Goal: Task Accomplishment & Management: Manage account settings

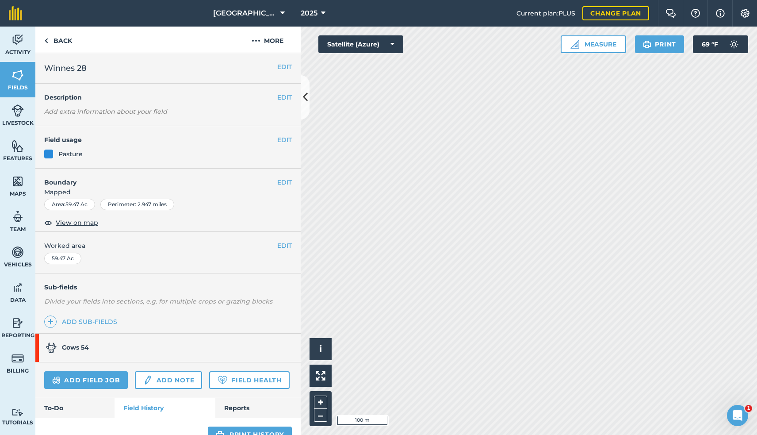
scroll to position [165, 0]
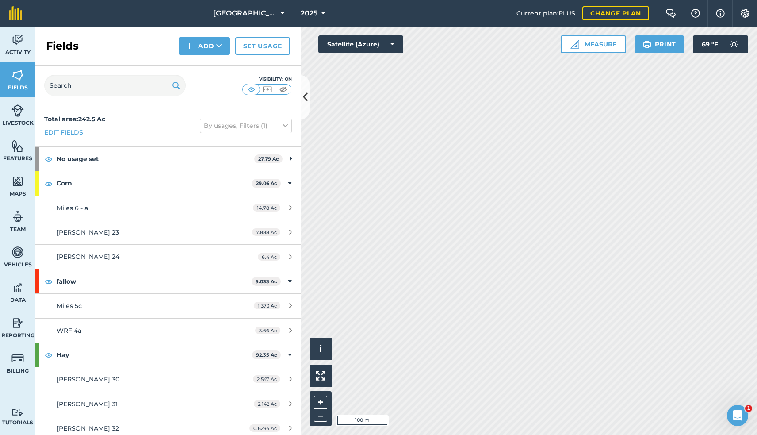
drag, startPoint x: 307, startPoint y: 97, endPoint x: 264, endPoint y: 98, distance: 42.9
click at [264, 98] on div "Fields Add Set usage Visibility: On Total area : 242.5 Ac Edit fields By usages…" at bounding box center [167, 231] width 265 height 408
click at [319, 412] on button "–" at bounding box center [320, 415] width 13 height 13
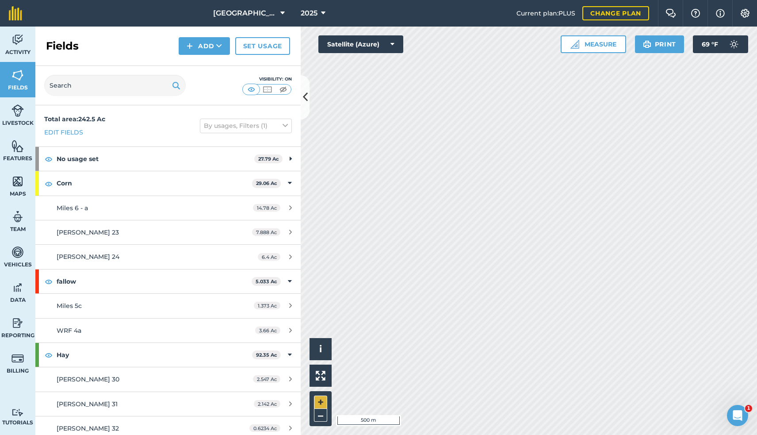
click at [324, 397] on button "+" at bounding box center [320, 401] width 13 height 13
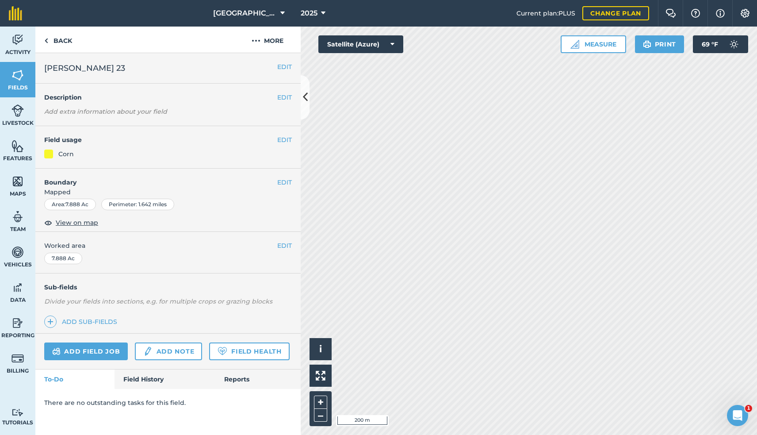
click at [135, 378] on link "Field History" at bounding box center [165, 378] width 100 height 19
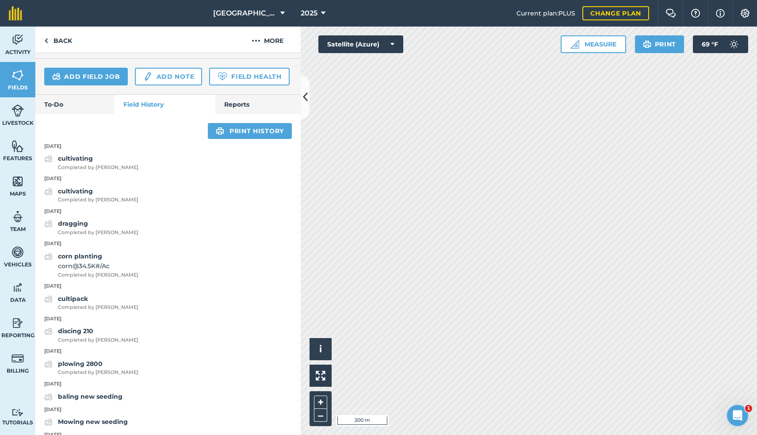
scroll to position [282, 0]
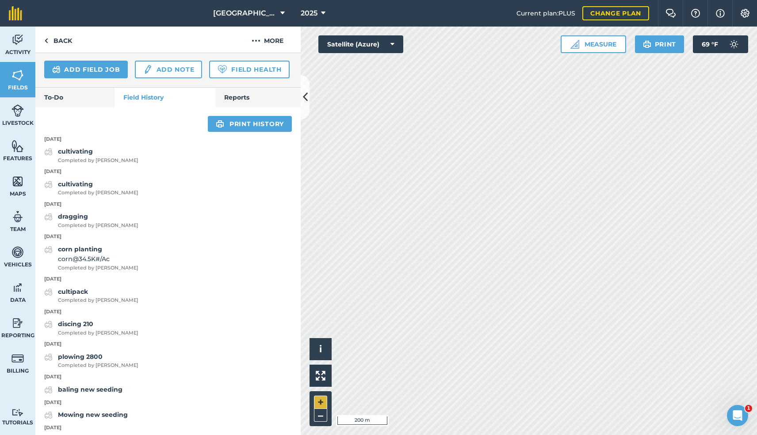
click at [320, 402] on button "+" at bounding box center [320, 401] width 13 height 13
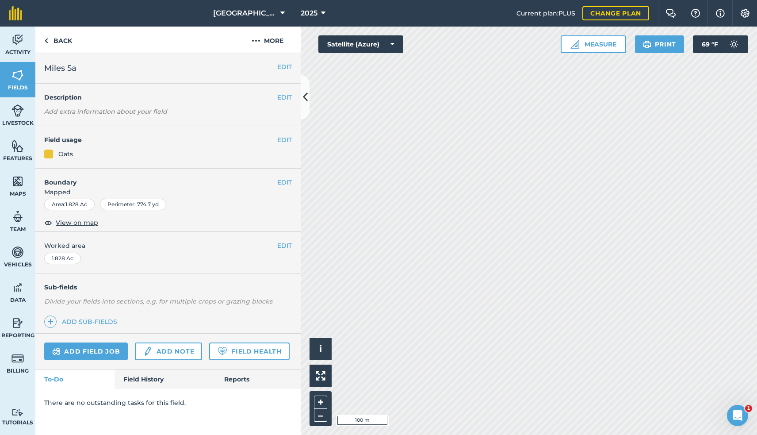
click at [138, 377] on link "Field History" at bounding box center [165, 378] width 100 height 19
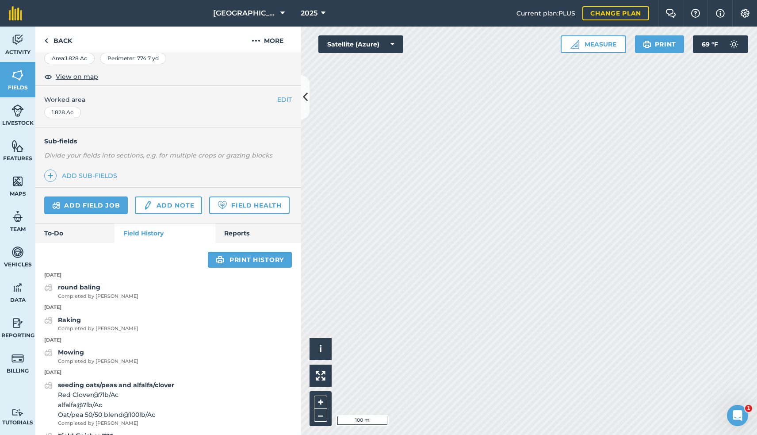
scroll to position [141, 0]
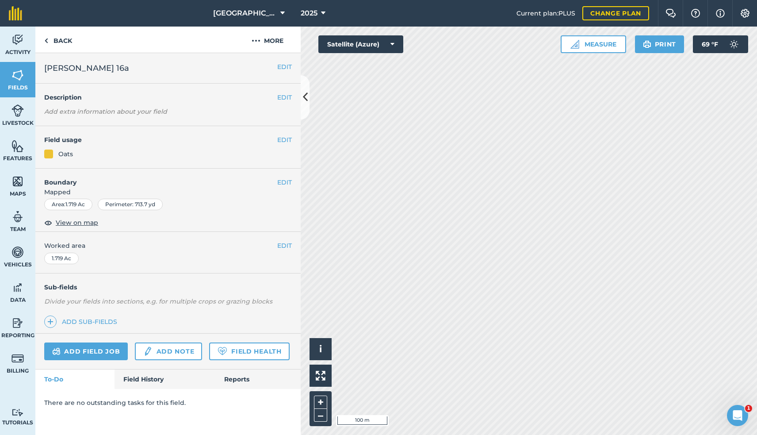
click at [146, 378] on link "Field History" at bounding box center [165, 378] width 100 height 19
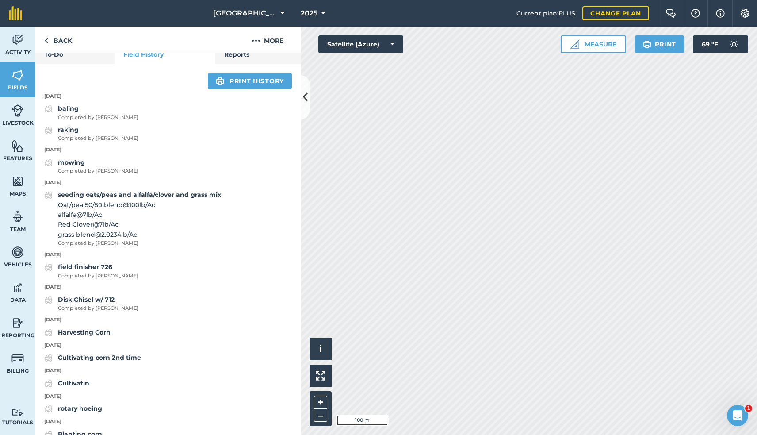
scroll to position [310, 0]
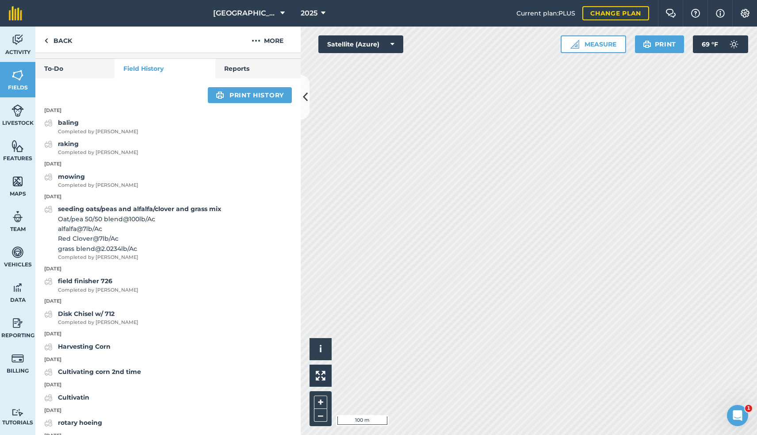
click at [24, 85] on span "Fields" at bounding box center [17, 87] width 35 height 7
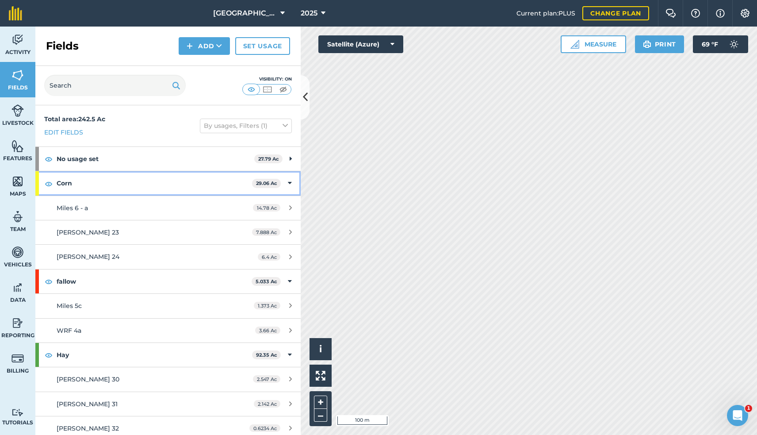
click at [290, 183] on icon at bounding box center [290, 183] width 4 height 10
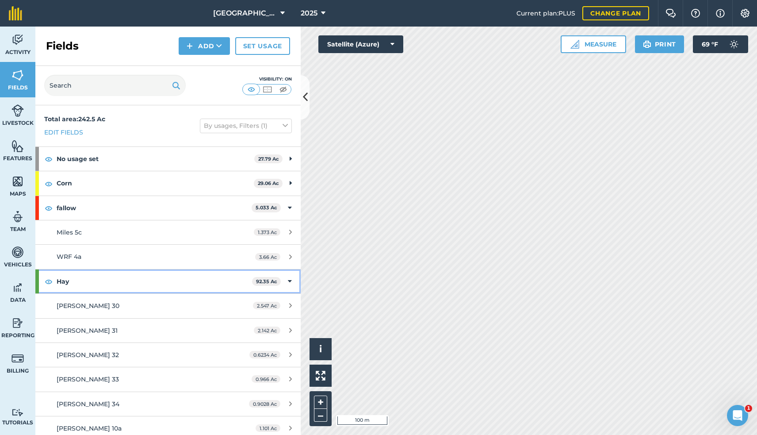
click at [288, 278] on icon at bounding box center [290, 281] width 4 height 10
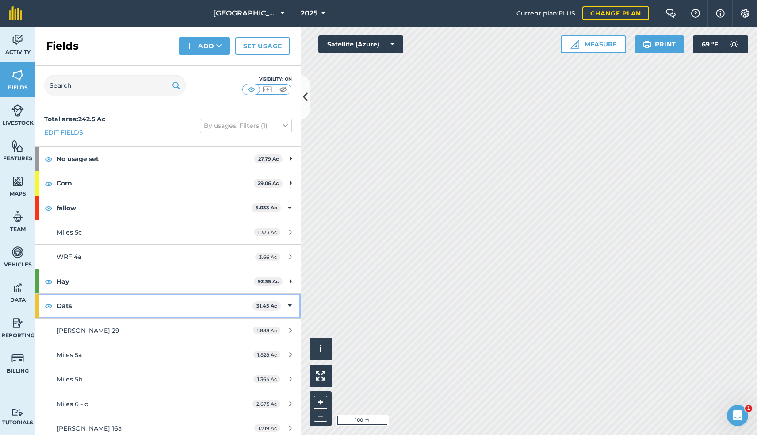
click at [264, 308] on span "31.45 Ac" at bounding box center [266, 305] width 28 height 9
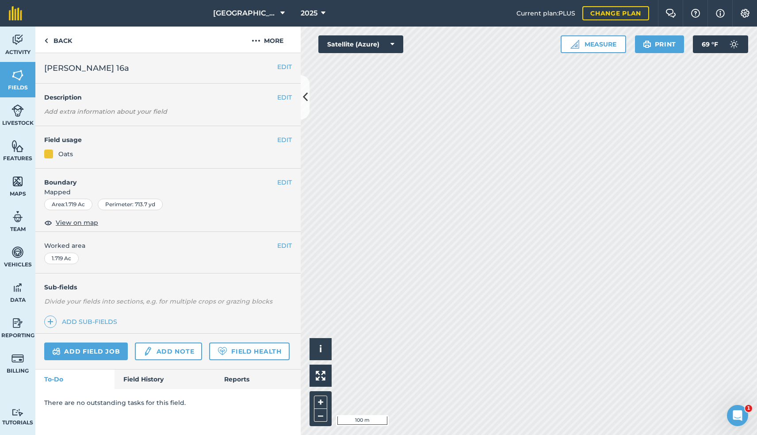
click at [154, 371] on link "Field History" at bounding box center [165, 378] width 100 height 19
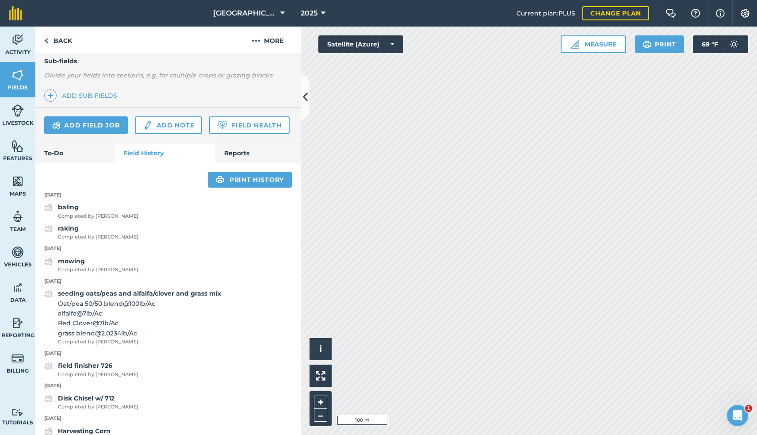
scroll to position [226, 0]
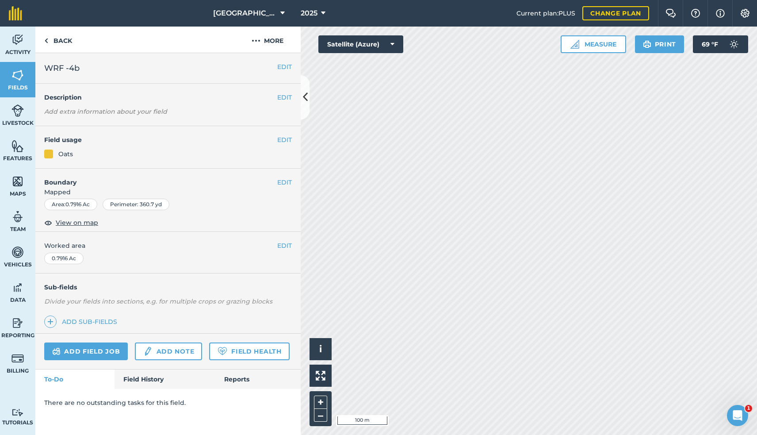
click at [129, 380] on link "Field History" at bounding box center [165, 378] width 100 height 19
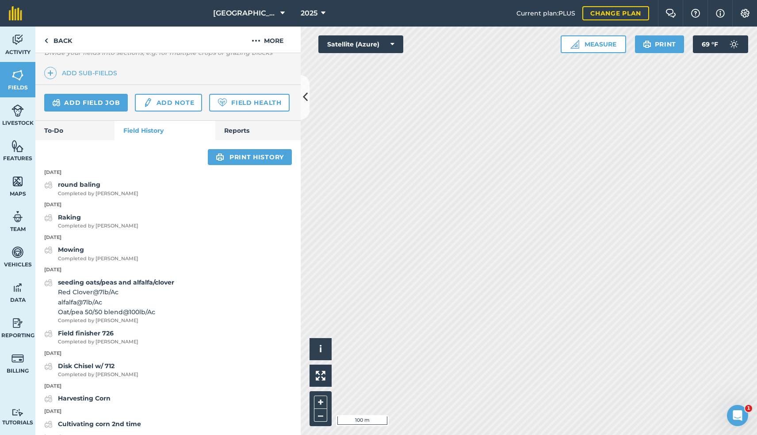
scroll to position [252, 0]
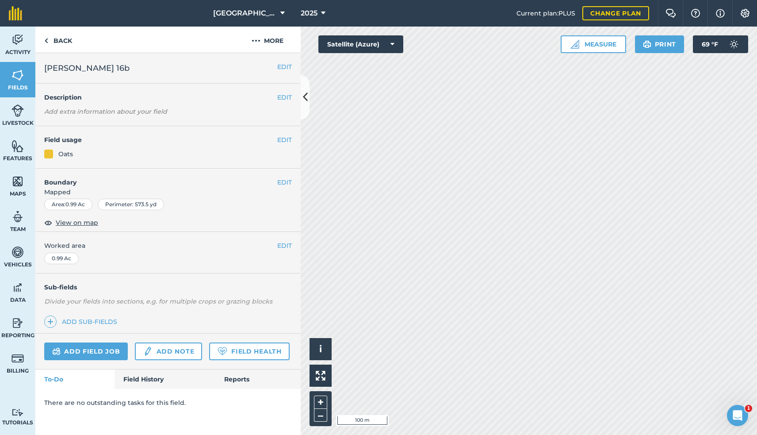
click at [143, 377] on link "Field History" at bounding box center [165, 378] width 100 height 19
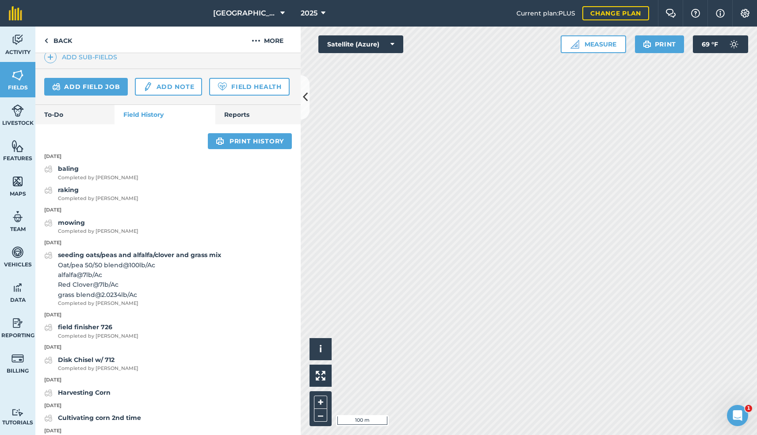
scroll to position [267, 0]
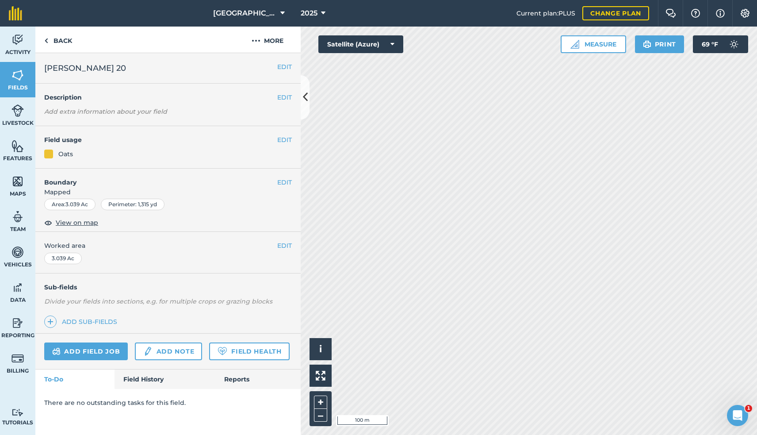
click at [148, 378] on link "Field History" at bounding box center [165, 378] width 100 height 19
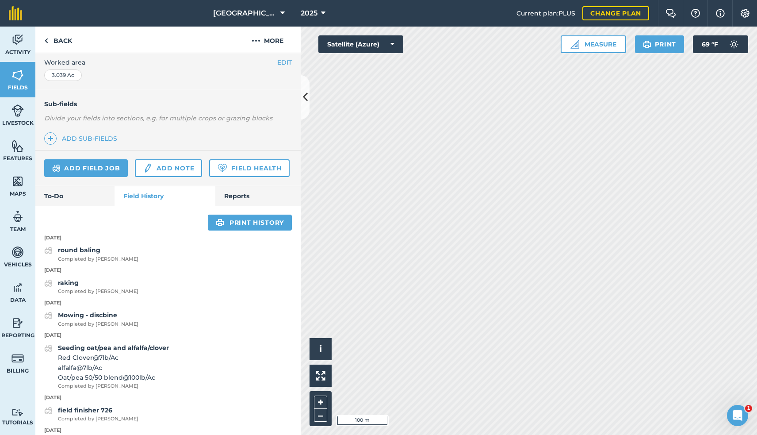
scroll to position [184, 0]
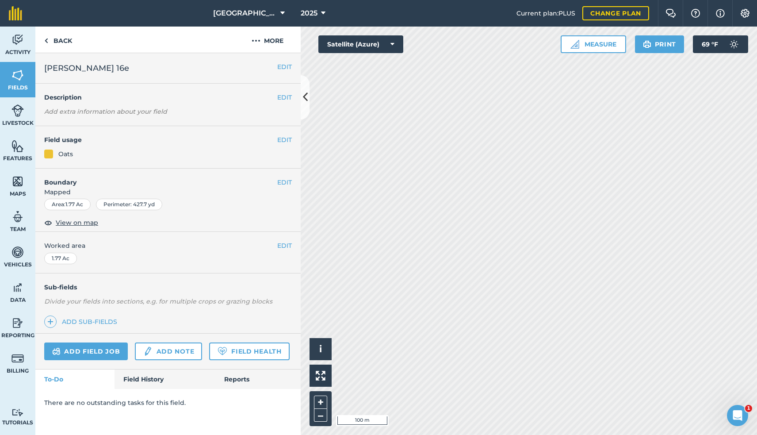
click at [148, 375] on link "Field History" at bounding box center [165, 378] width 100 height 19
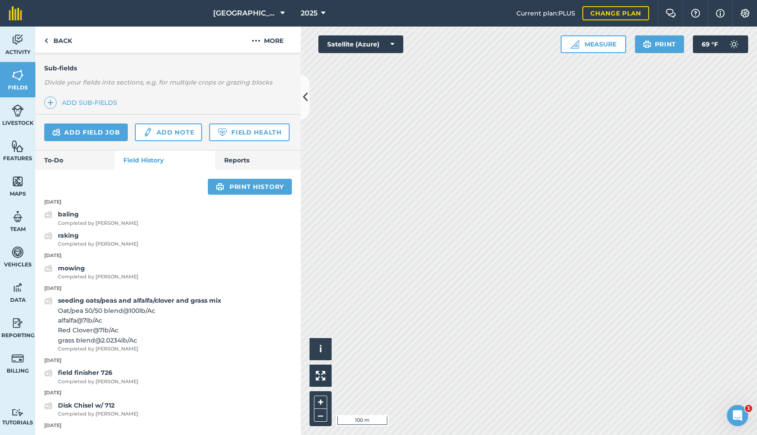
scroll to position [220, 0]
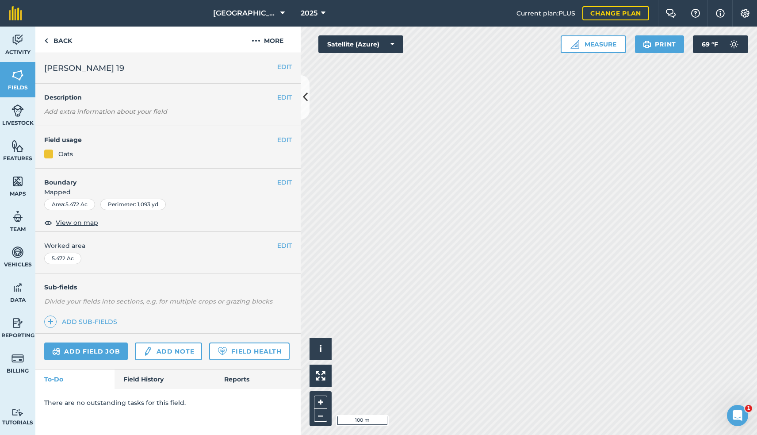
click at [152, 377] on link "Field History" at bounding box center [165, 378] width 100 height 19
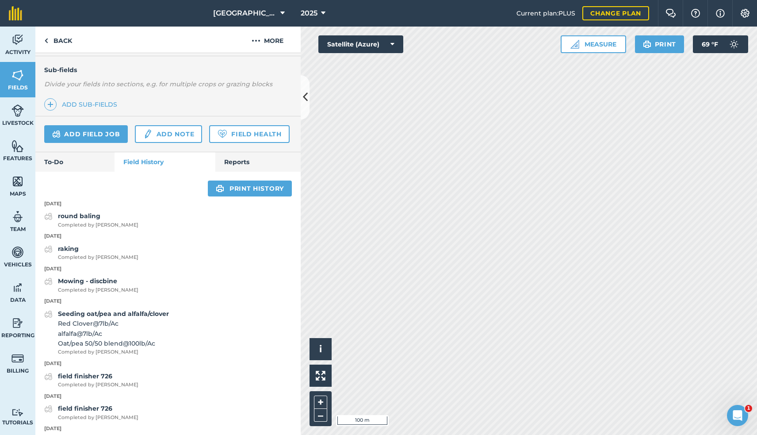
scroll to position [218, 0]
click at [94, 310] on strong "Seeding oat/pea and alfalfa/clover" at bounding box center [113, 313] width 111 height 8
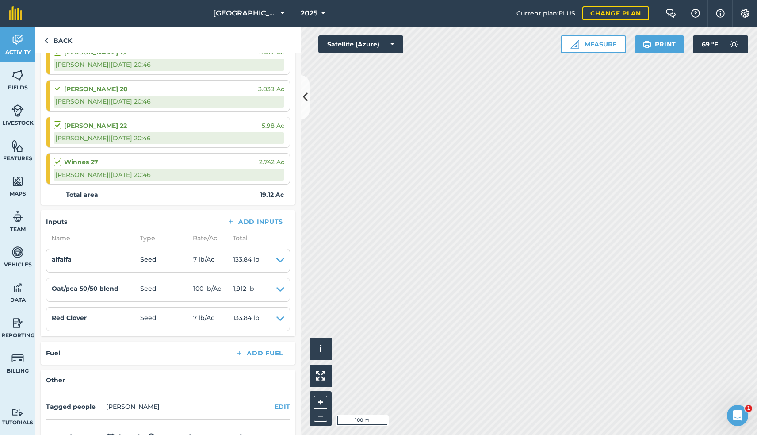
scroll to position [195, 0]
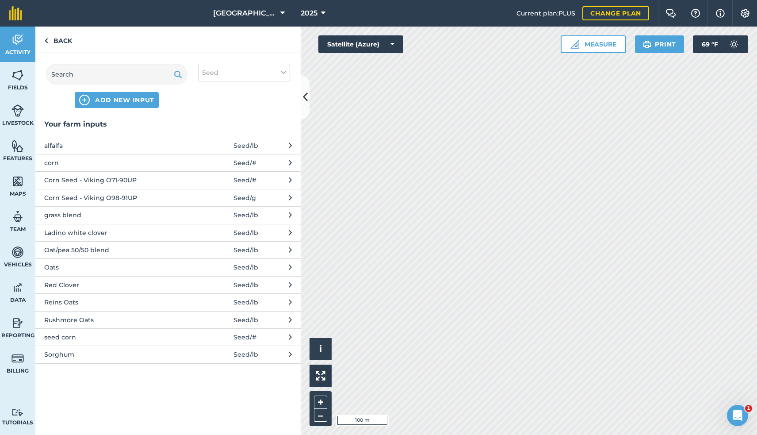
click at [73, 214] on span "grass blend" at bounding box center [116, 215] width 145 height 10
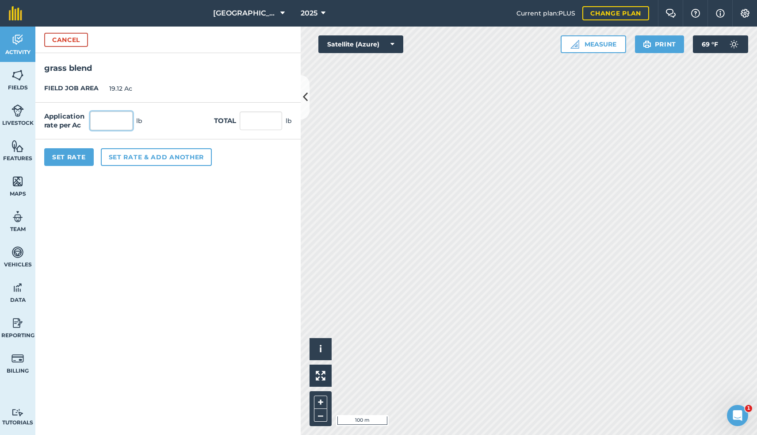
click at [112, 118] on input "text" at bounding box center [111, 120] width 42 height 19
type input "2"
type input "38.24"
click at [63, 157] on button "Set Rate" at bounding box center [69, 157] width 50 height 18
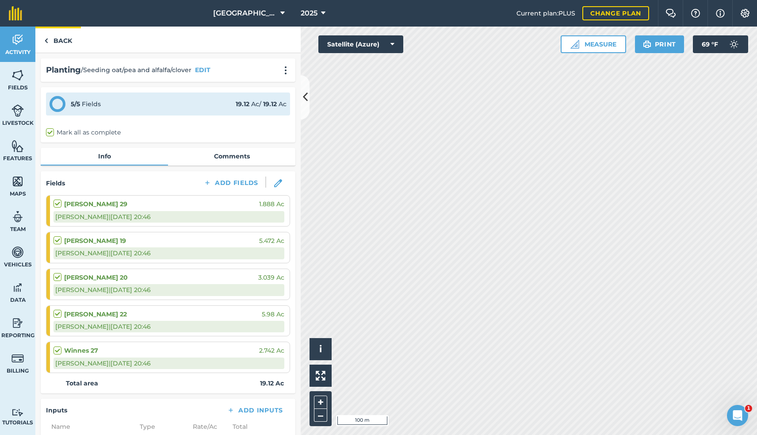
click at [66, 36] on link "Back" at bounding box center [58, 40] width 46 height 26
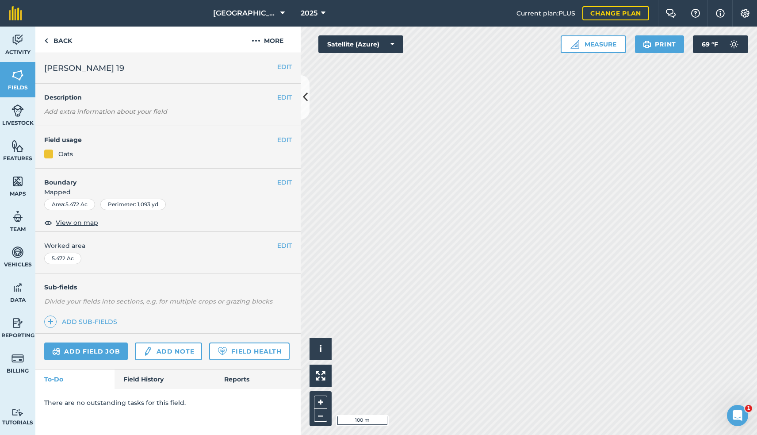
click at [168, 373] on link "Field History" at bounding box center [165, 378] width 100 height 19
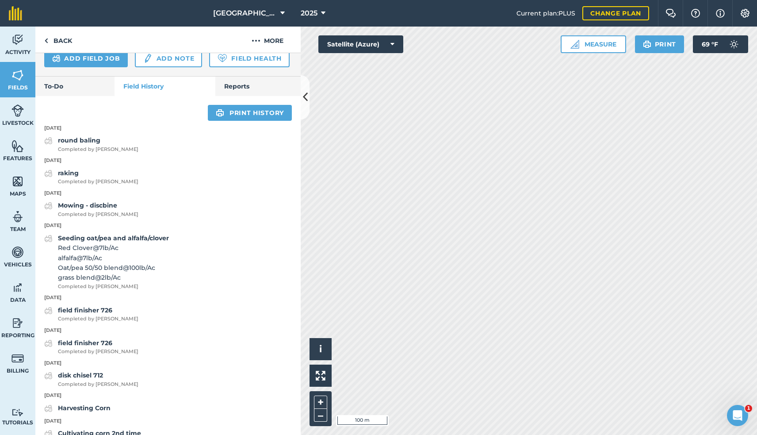
scroll to position [299, 0]
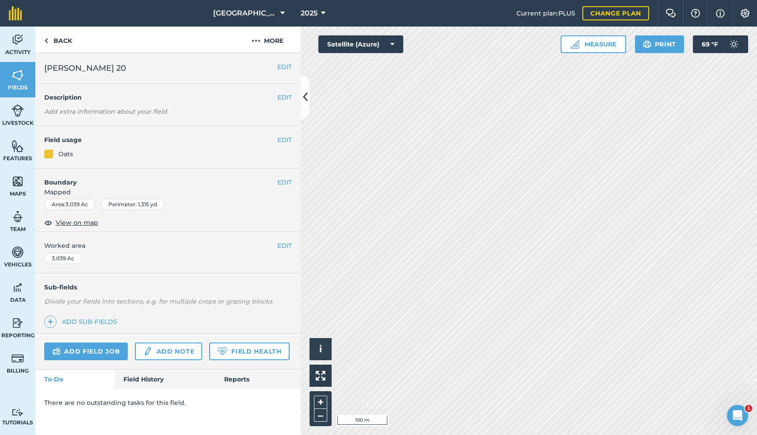
click at [148, 373] on link "Field History" at bounding box center [165, 378] width 100 height 19
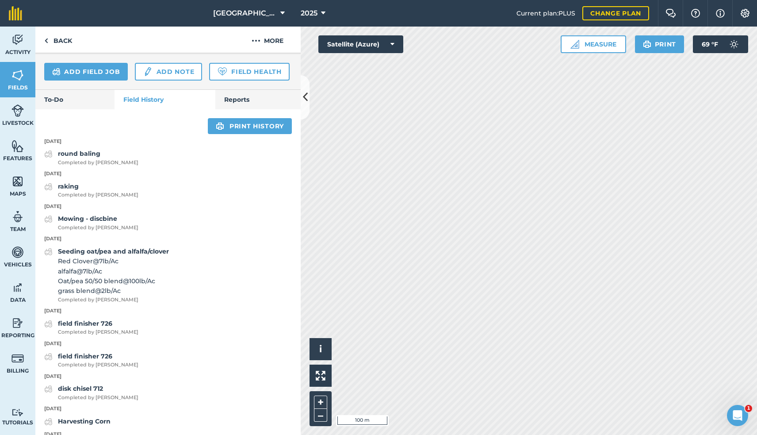
scroll to position [280, 0]
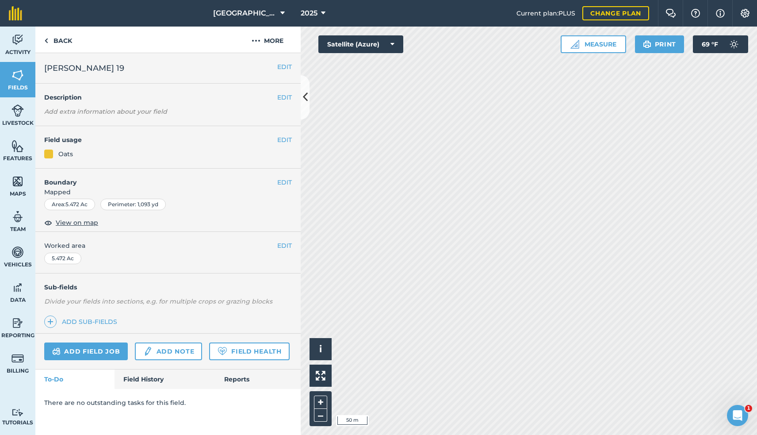
click at [150, 380] on link "Field History" at bounding box center [165, 378] width 100 height 19
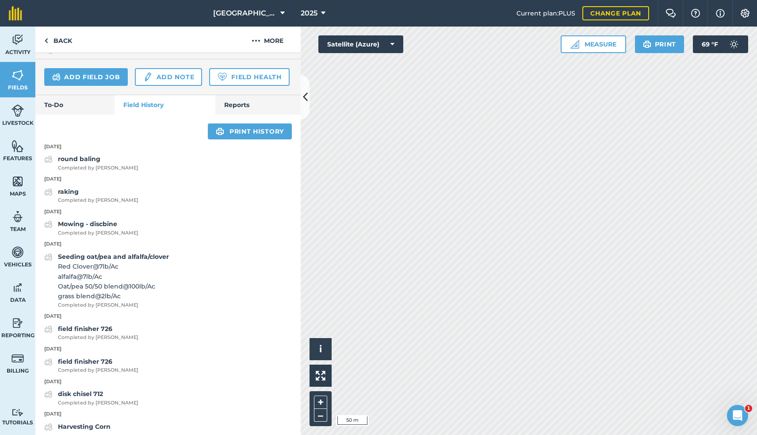
scroll to position [276, 0]
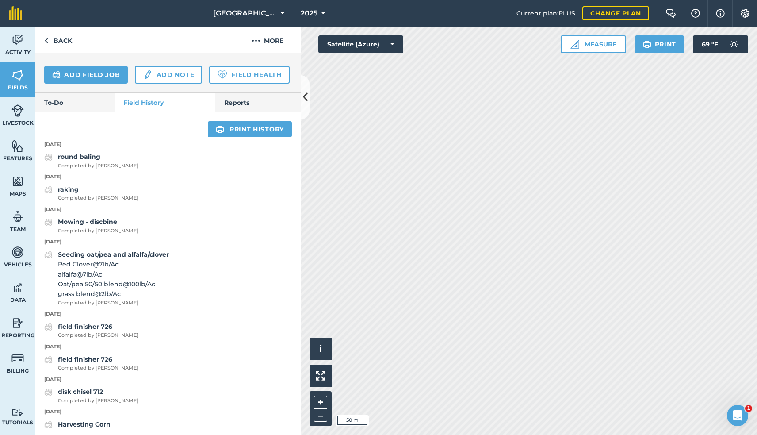
click at [265, 310] on div "Activity Fields Livestock Features Maps Team Vehicles Data Reporting Billing Tu…" at bounding box center [378, 231] width 757 height 408
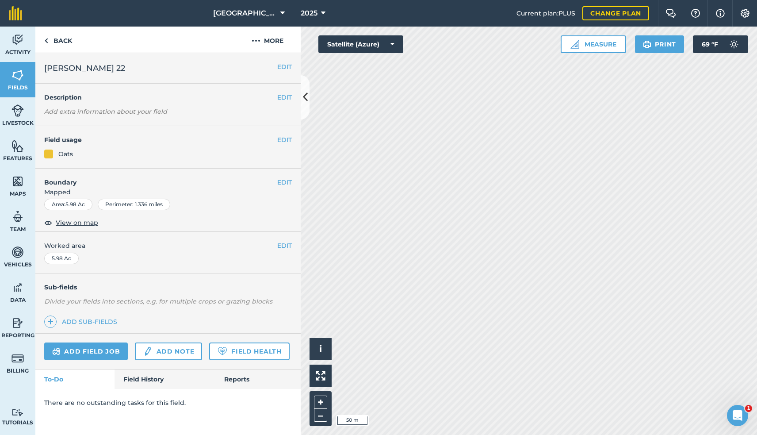
click at [137, 376] on link "Field History" at bounding box center [165, 378] width 100 height 19
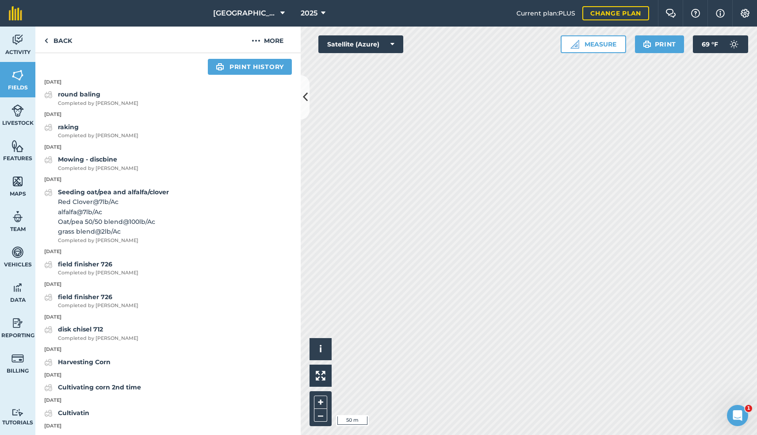
scroll to position [339, 0]
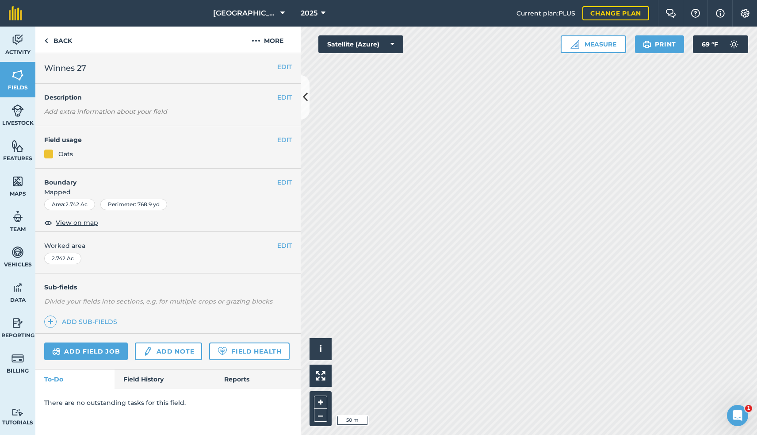
click at [145, 375] on link "Field History" at bounding box center [165, 378] width 100 height 19
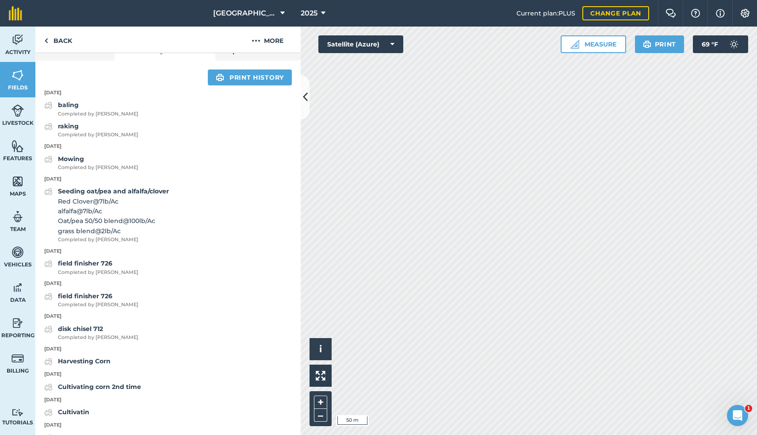
scroll to position [329, 0]
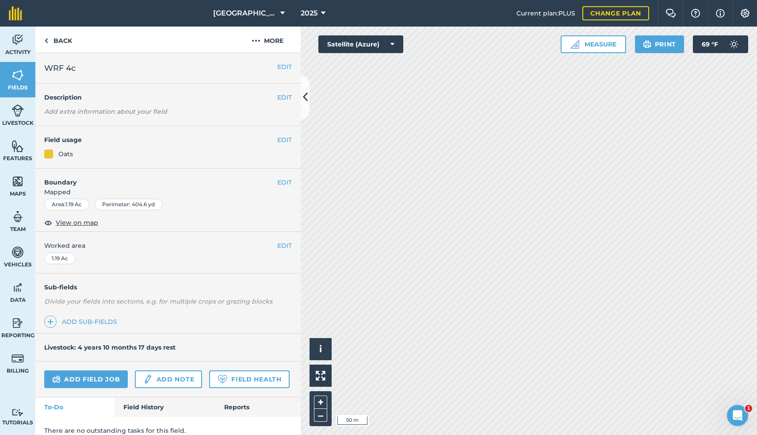
click at [154, 406] on link "Field History" at bounding box center [165, 406] width 100 height 19
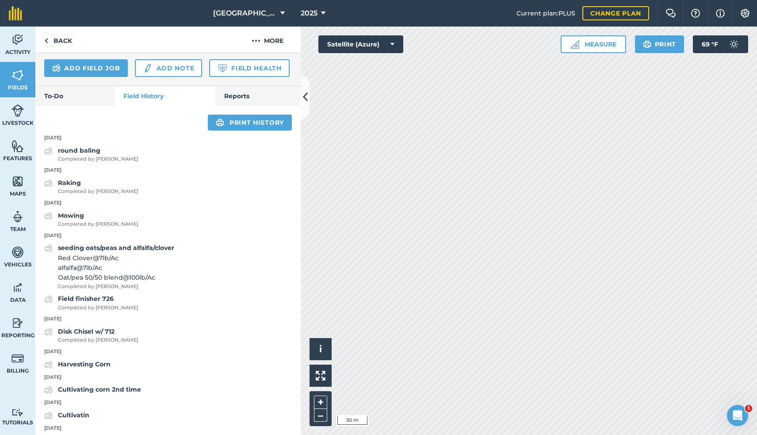
scroll to position [312, 0]
click at [92, 96] on link "To-Do" at bounding box center [74, 94] width 79 height 19
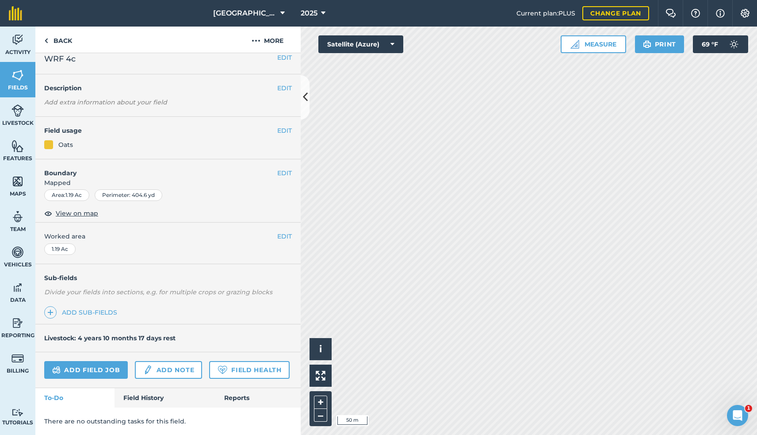
scroll to position [8, 0]
click at [158, 397] on link "Field History" at bounding box center [165, 399] width 100 height 19
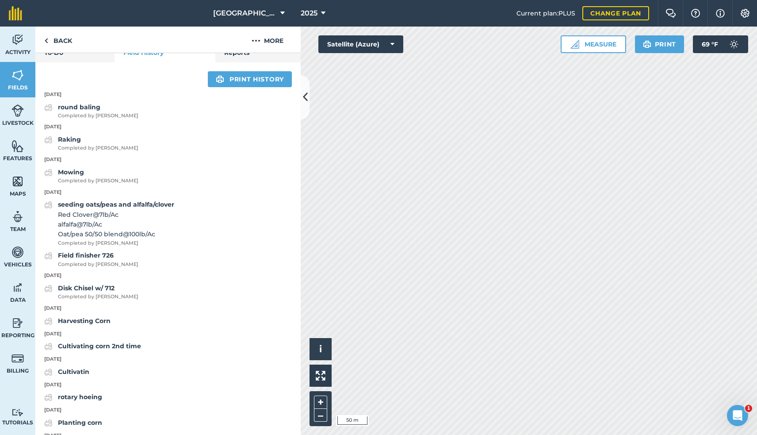
scroll to position [360, 0]
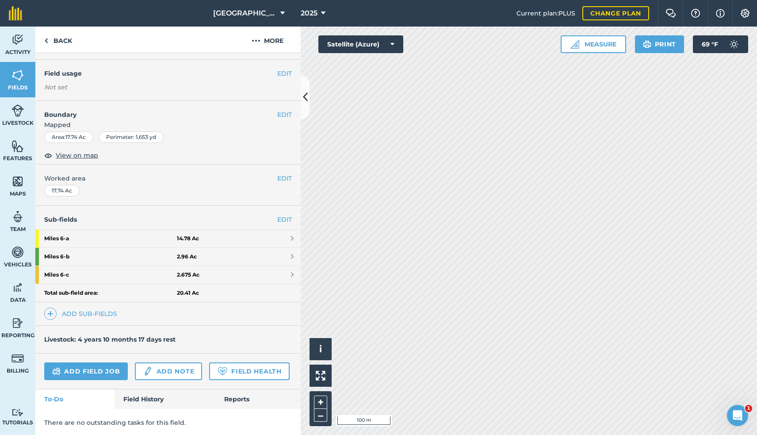
scroll to position [38, 0]
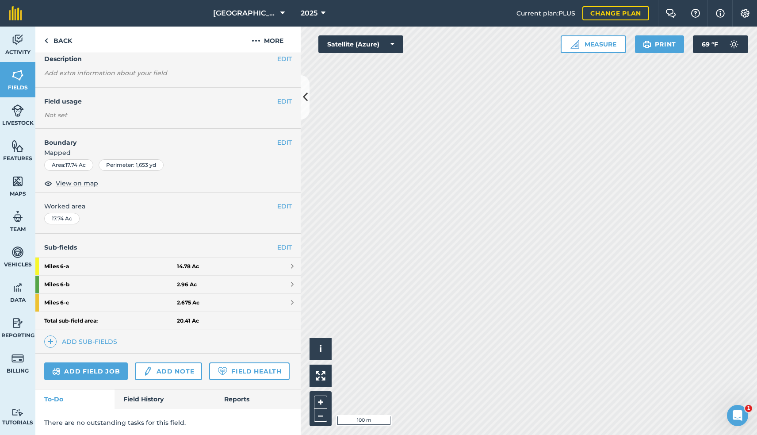
click at [106, 302] on strong "Miles 6 - c" at bounding box center [110, 303] width 133 height 18
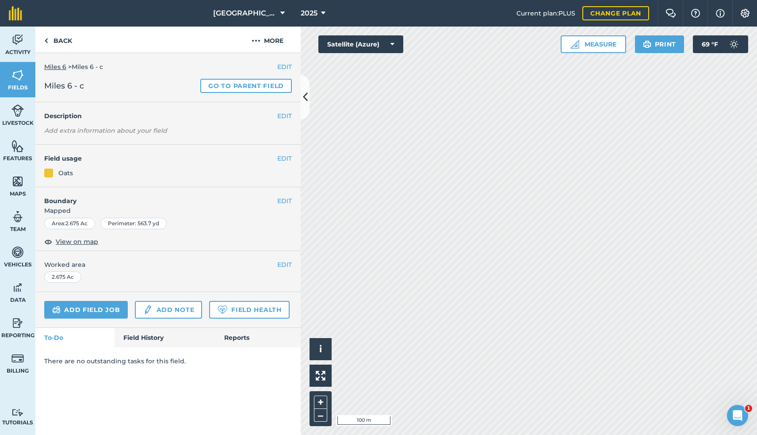
click at [137, 334] on link "Field History" at bounding box center [165, 337] width 100 height 19
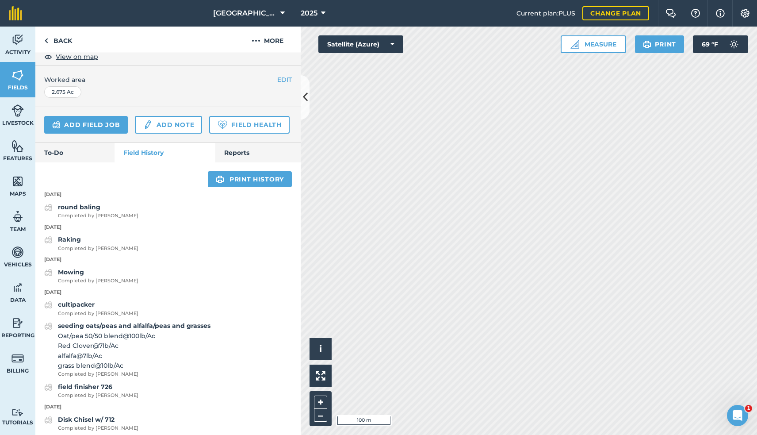
scroll to position [184, 0]
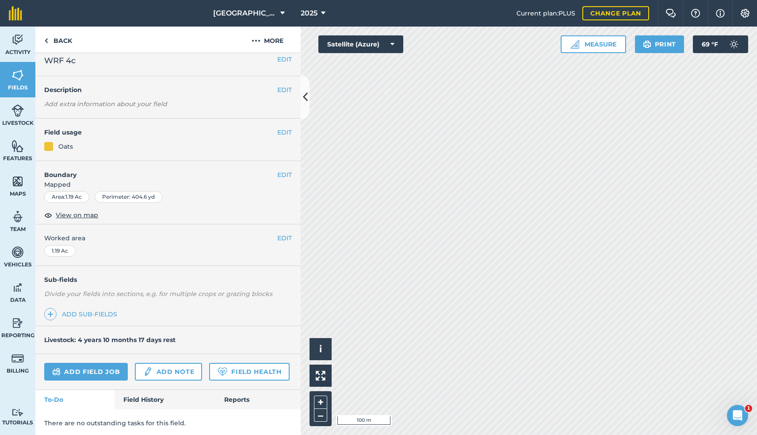
scroll to position [7, 0]
click at [96, 368] on link "Add field job" at bounding box center [86, 372] width 84 height 18
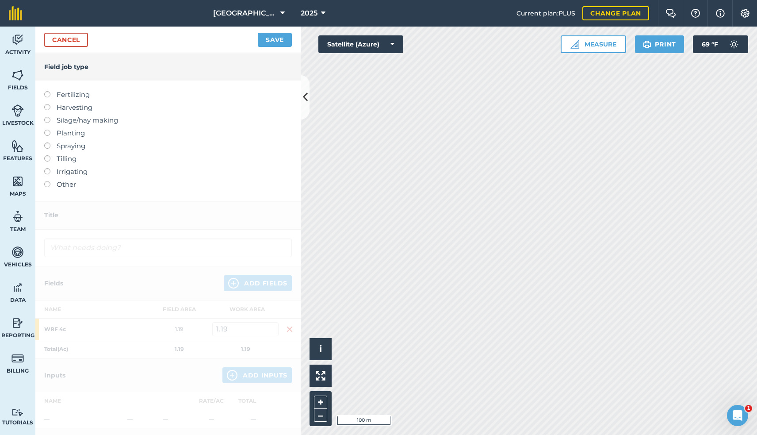
click at [46, 181] on label at bounding box center [50, 181] width 12 height 0
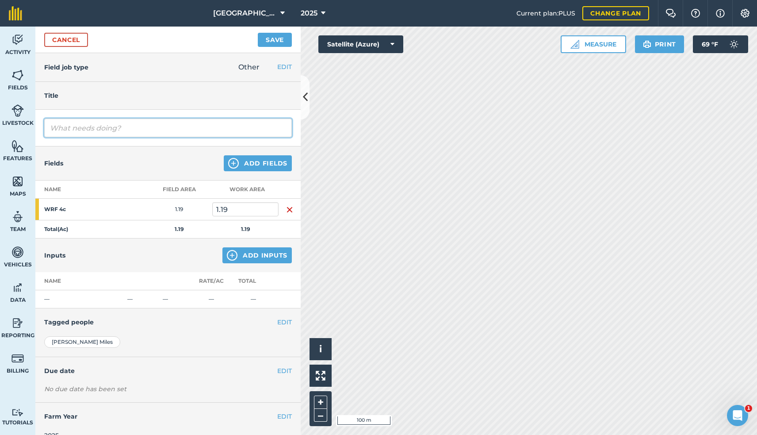
click at [84, 127] on input "text" at bounding box center [168, 127] width 248 height 19
type input "Mowing"
click at [266, 160] on button "Add Fields" at bounding box center [258, 163] width 68 height 16
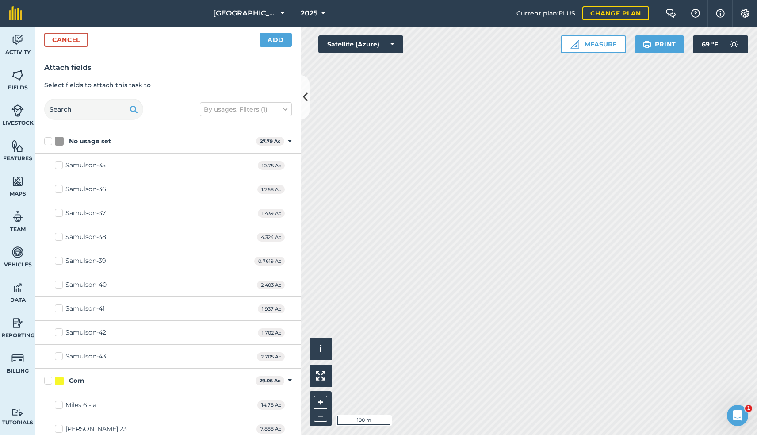
checkbox input "true"
click at [277, 38] on button "Add" at bounding box center [276, 40] width 32 height 14
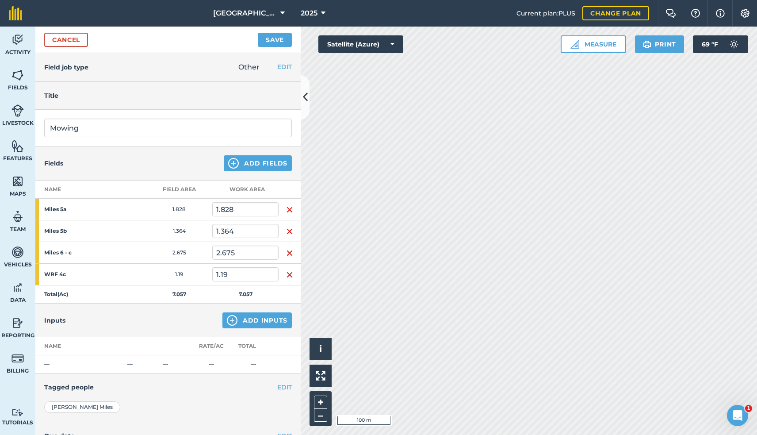
click at [272, 40] on button "Save" at bounding box center [275, 40] width 34 height 14
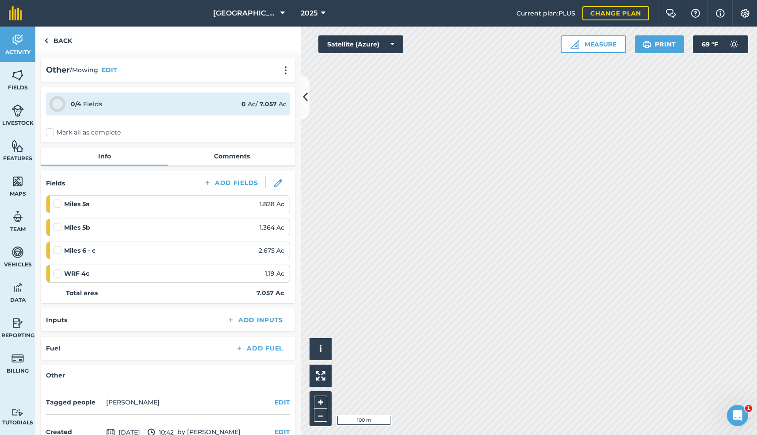
click at [52, 131] on label "Mark all as complete" at bounding box center [83, 132] width 75 height 9
click at [52, 131] on input "Mark all as complete" at bounding box center [49, 131] width 6 height 6
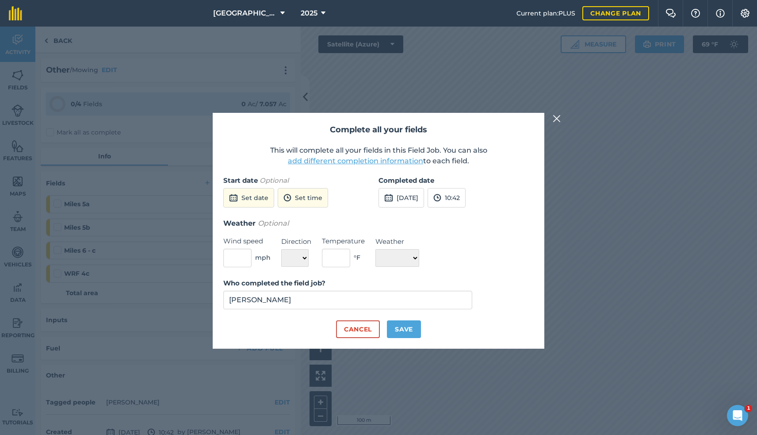
click at [424, 198] on button "[DATE]" at bounding box center [401, 197] width 46 height 19
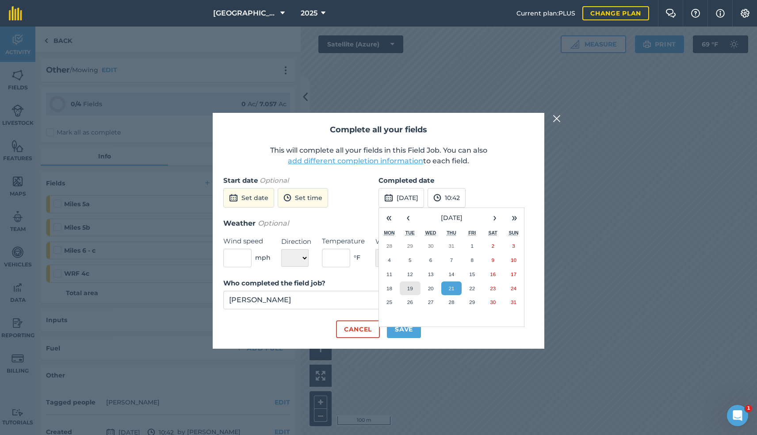
click at [411, 285] on abbr "19" at bounding box center [410, 288] width 6 height 6
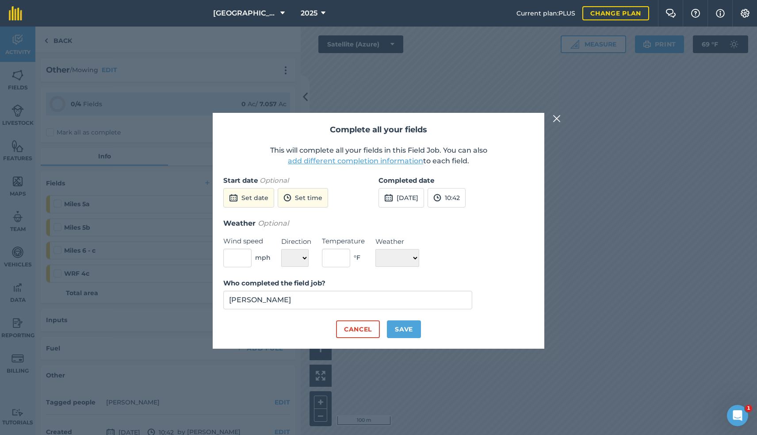
click at [406, 330] on button "Save" at bounding box center [404, 329] width 34 height 18
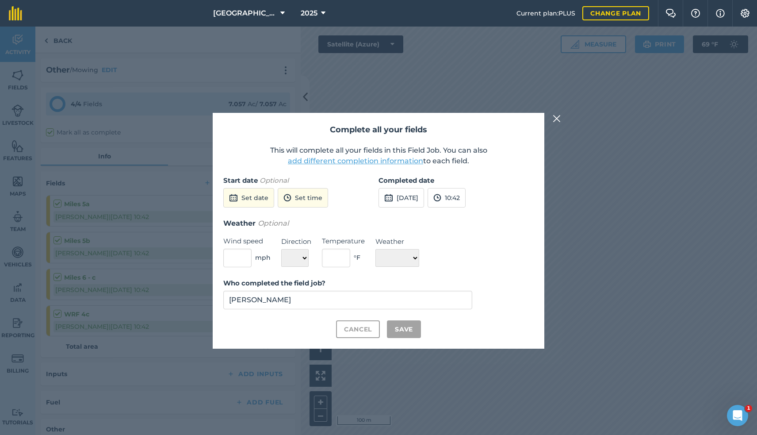
checkbox input "true"
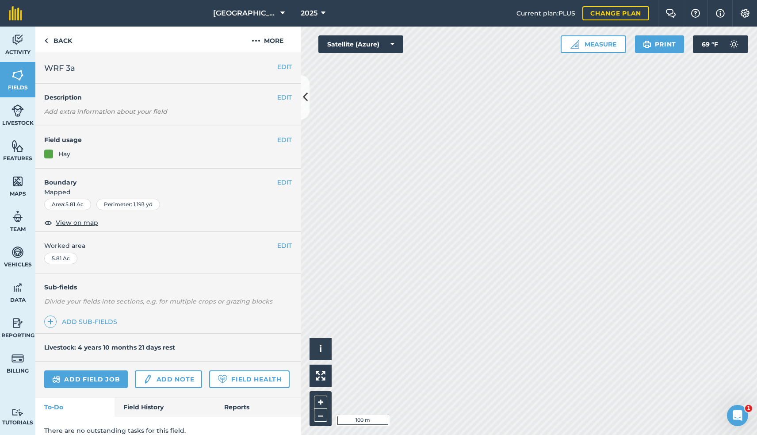
click at [132, 404] on link "Field History" at bounding box center [165, 406] width 100 height 19
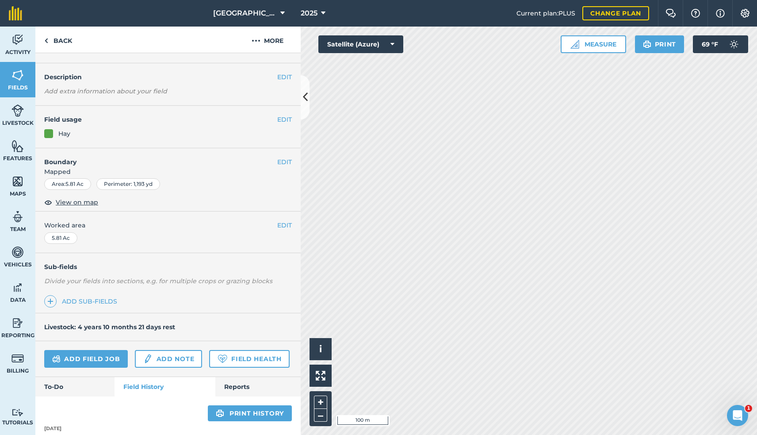
scroll to position [19, 0]
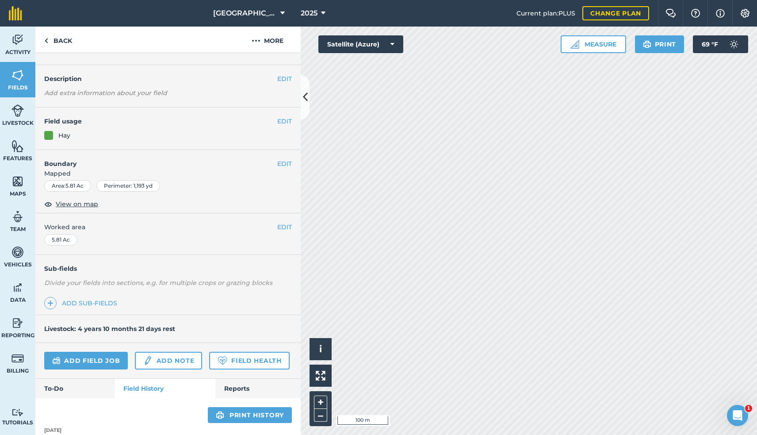
click at [73, 361] on link "Add field job" at bounding box center [86, 361] width 84 height 18
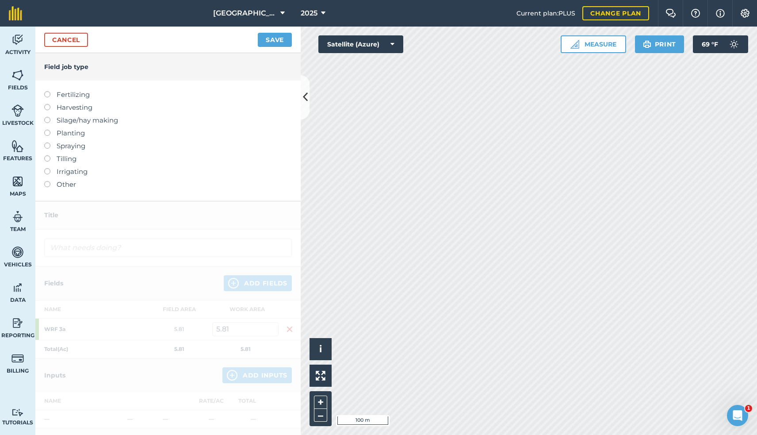
click at [46, 181] on label at bounding box center [50, 181] width 12 height 0
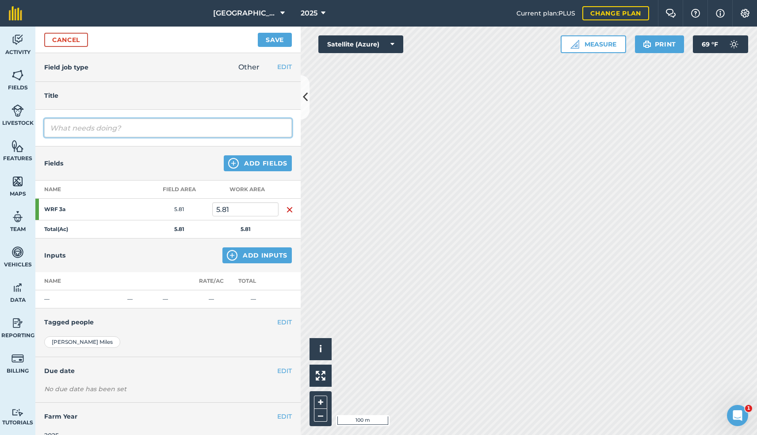
drag, startPoint x: 134, startPoint y: 132, endPoint x: 125, endPoint y: 131, distance: 8.4
click at [125, 131] on input "text" at bounding box center [168, 127] width 248 height 19
type input "Mowing"
click at [257, 170] on button "Add Fields" at bounding box center [258, 163] width 68 height 16
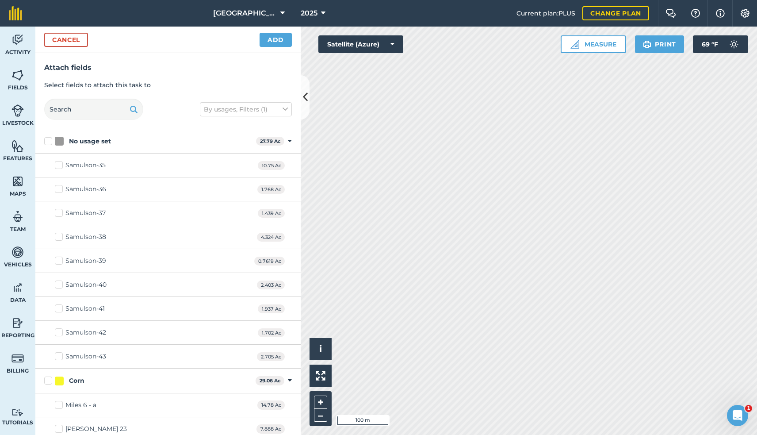
checkbox input "true"
click at [272, 38] on button "Add" at bounding box center [276, 40] width 32 height 14
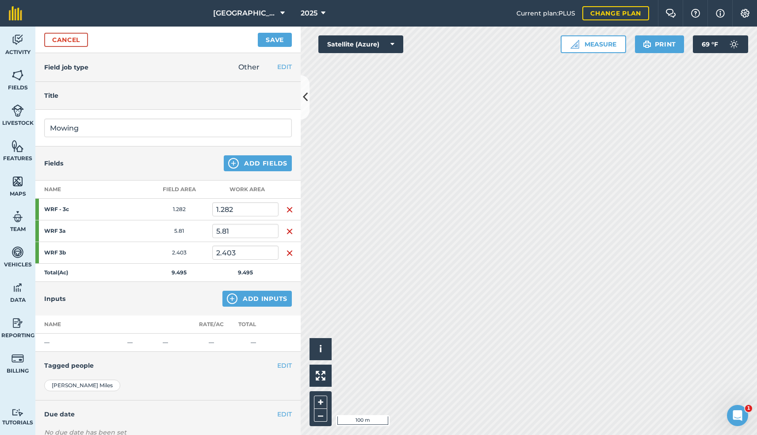
click at [275, 38] on button "Save" at bounding box center [275, 40] width 34 height 14
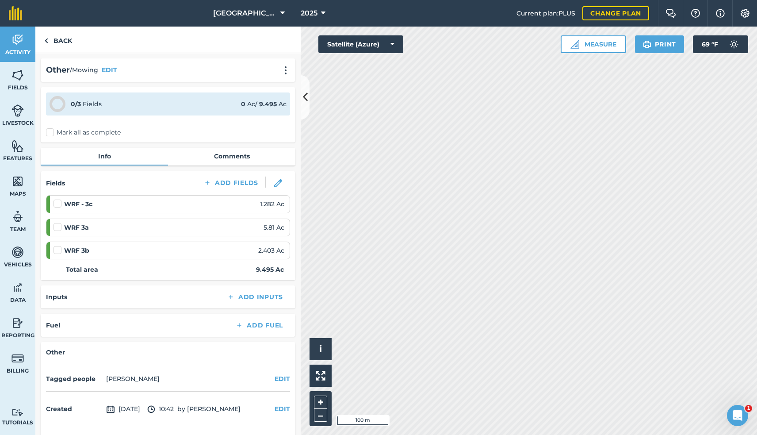
click at [51, 131] on label "Mark all as complete" at bounding box center [83, 132] width 75 height 9
click at [51, 131] on input "Mark all as complete" at bounding box center [49, 131] width 6 height 6
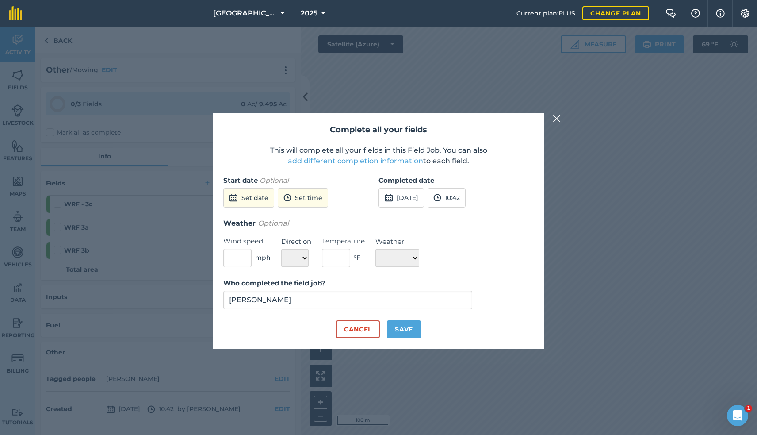
click at [412, 195] on button "[DATE]" at bounding box center [401, 197] width 46 height 19
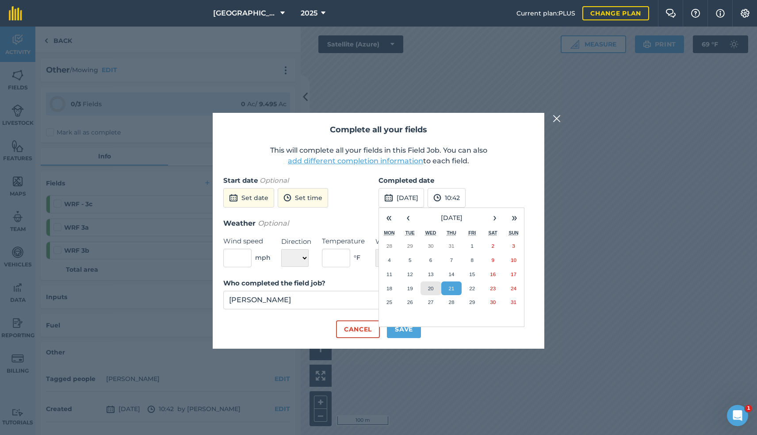
click at [433, 286] on abbr "20" at bounding box center [431, 288] width 6 height 6
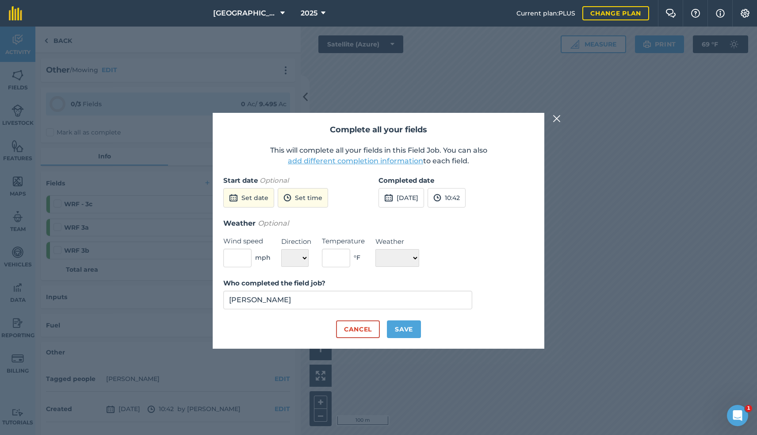
click at [404, 328] on button "Save" at bounding box center [404, 329] width 34 height 18
checkbox input "true"
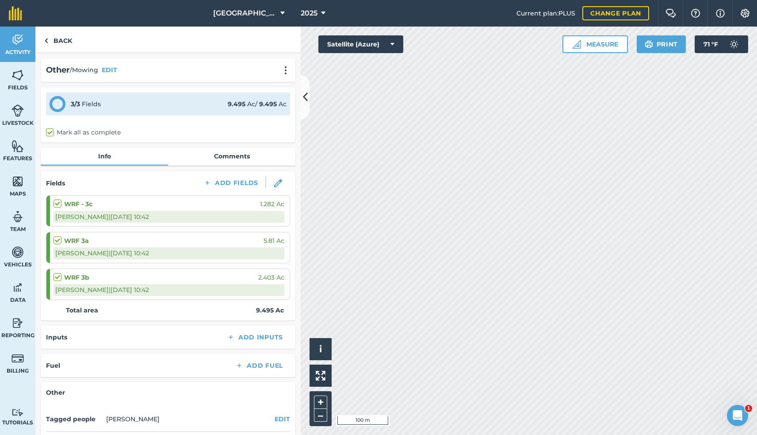
click at [301, 115] on button at bounding box center [305, 97] width 9 height 44
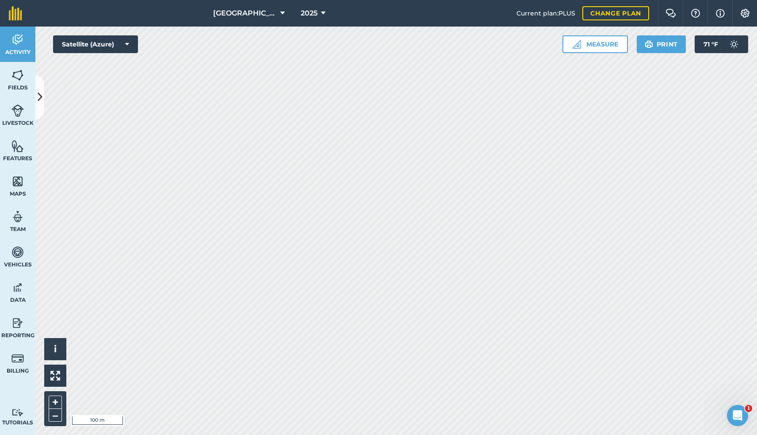
click at [38, 101] on icon at bounding box center [40, 96] width 5 height 15
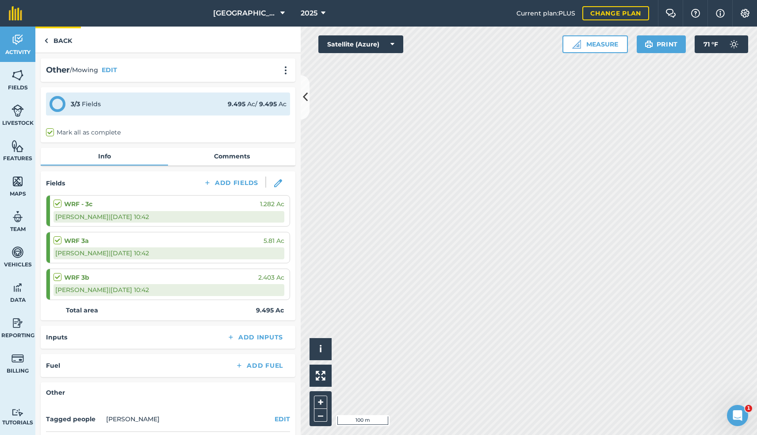
click at [57, 38] on link "Back" at bounding box center [58, 40] width 46 height 26
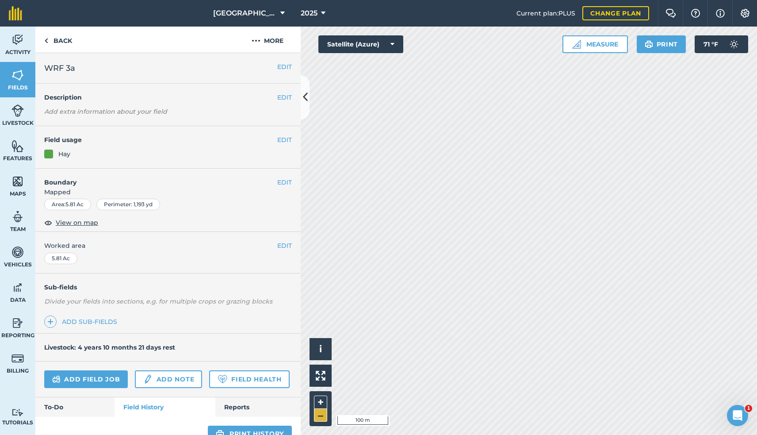
click at [321, 416] on button "–" at bounding box center [320, 415] width 13 height 13
click at [321, 402] on button "+" at bounding box center [320, 401] width 13 height 13
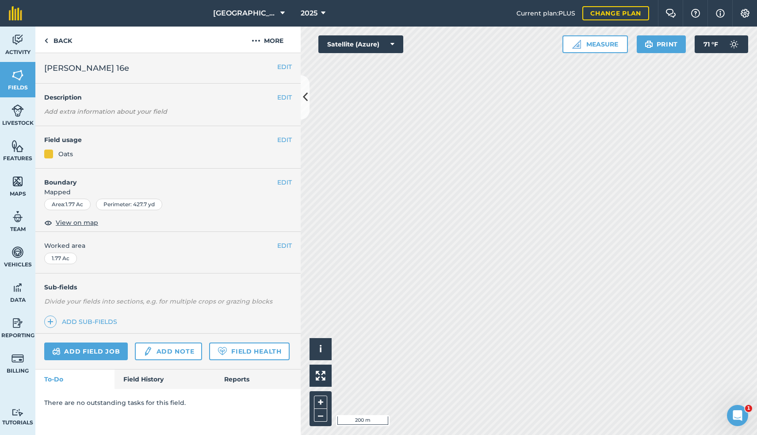
click at [131, 384] on link "Field History" at bounding box center [165, 378] width 100 height 19
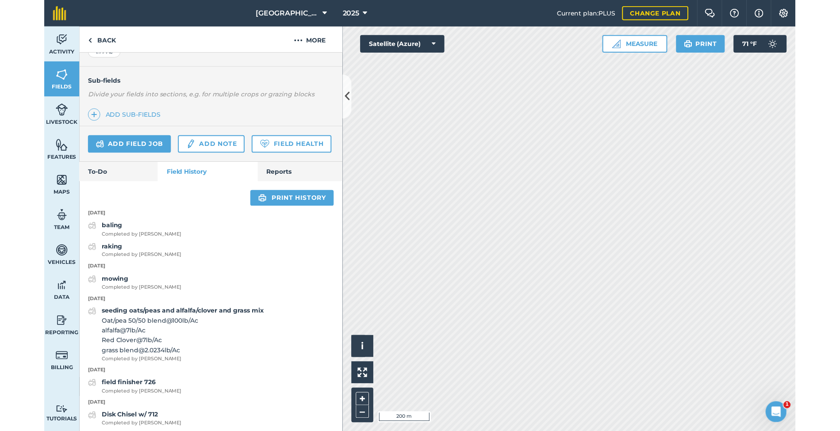
scroll to position [205, 0]
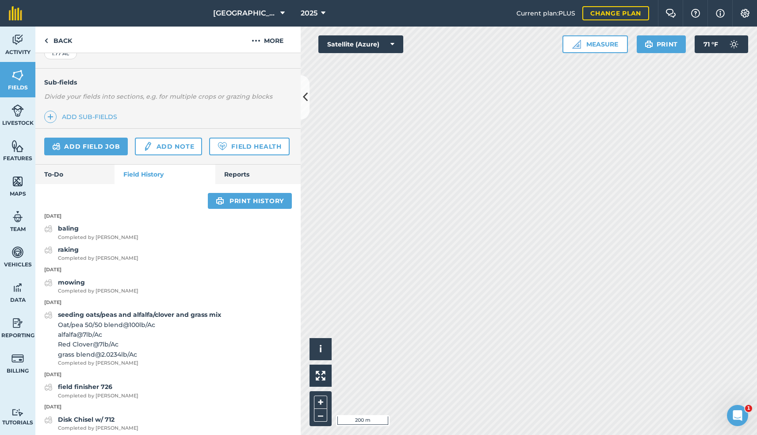
click at [305, 97] on icon at bounding box center [305, 96] width 5 height 15
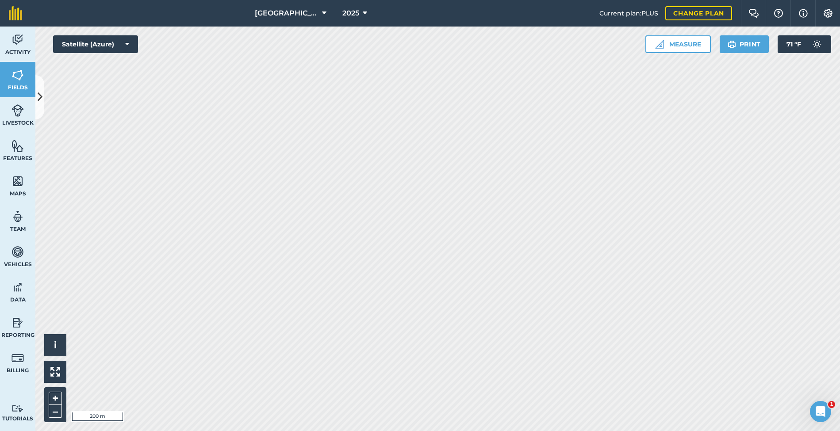
click at [41, 102] on icon at bounding box center [40, 96] width 5 height 15
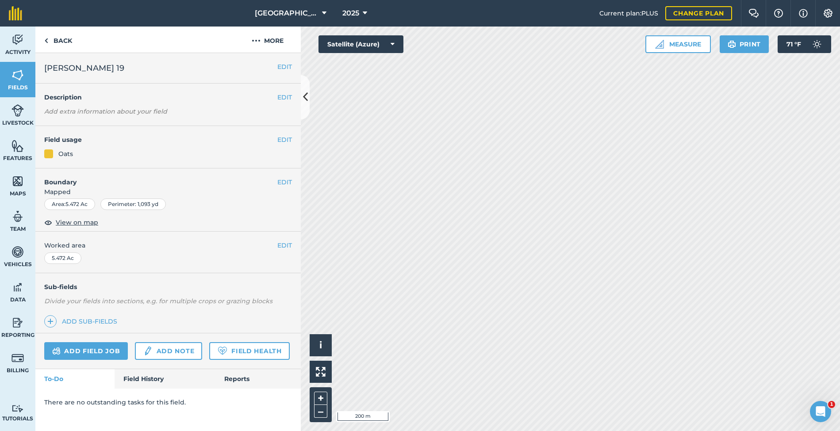
click at [147, 378] on link "Field History" at bounding box center [165, 378] width 100 height 19
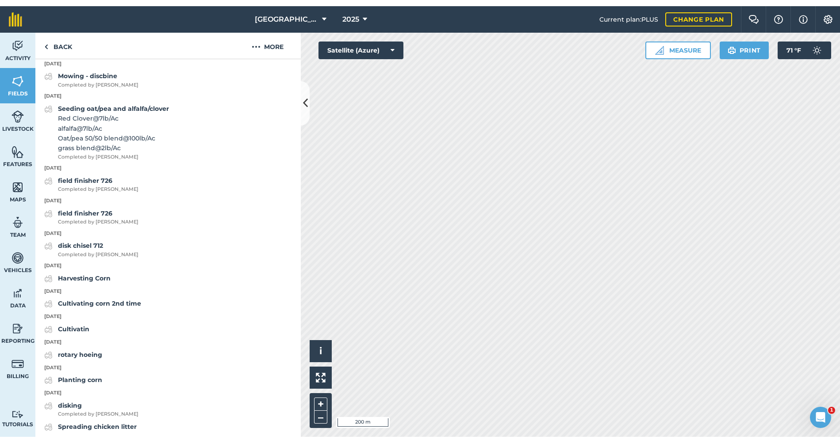
scroll to position [428, 0]
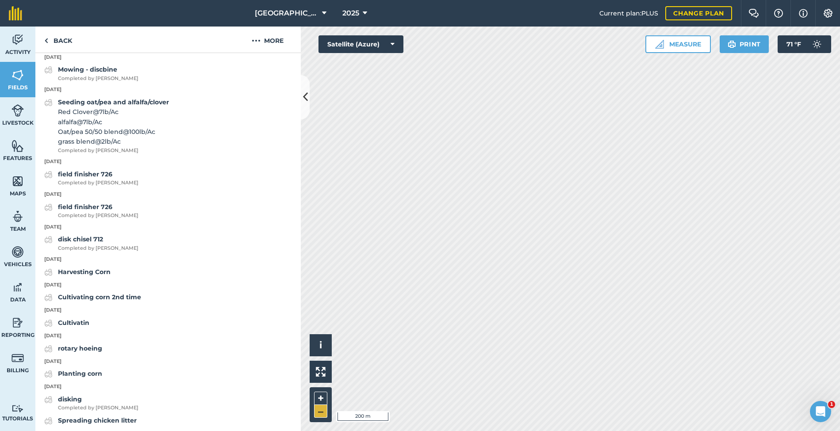
click at [321, 412] on button "–" at bounding box center [320, 411] width 13 height 13
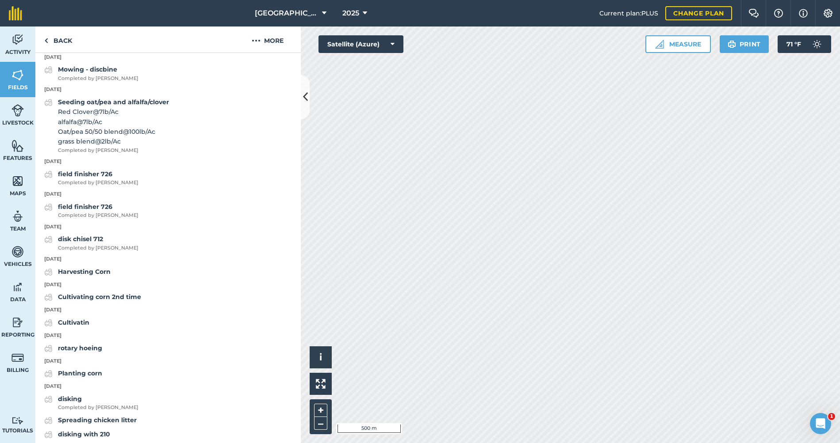
drag, startPoint x: 303, startPoint y: 104, endPoint x: 230, endPoint y: 101, distance: 73.0
click at [230, 101] on div "Back More EDIT [PERSON_NAME] 19 EDIT Description Add extra information about yo…" at bounding box center [167, 235] width 265 height 417
